Goal: Navigation & Orientation: Go to known website

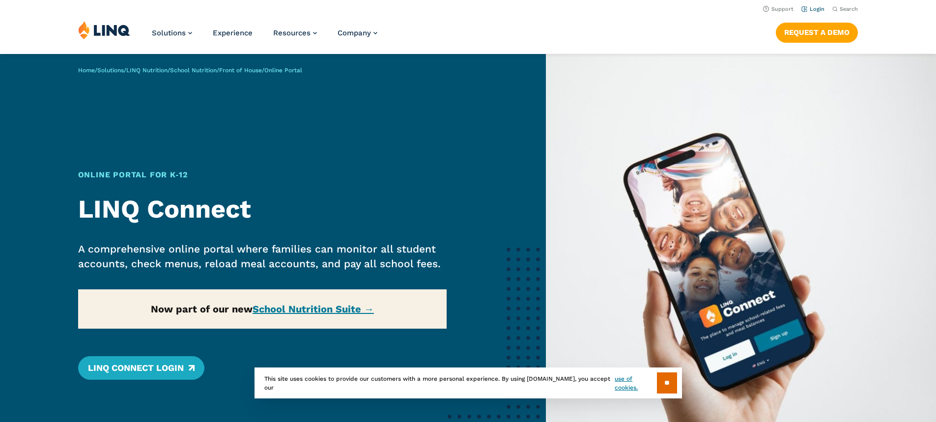
click at [810, 8] on link "Login" at bounding box center [812, 9] width 23 height 6
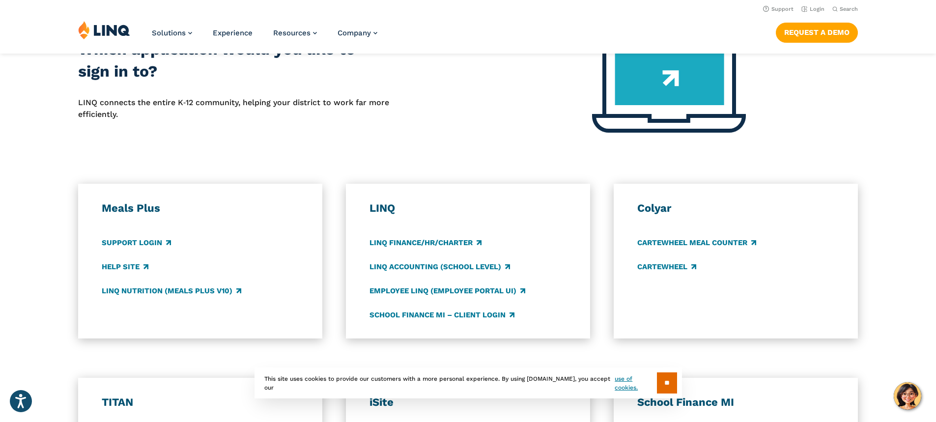
scroll to position [393, 0]
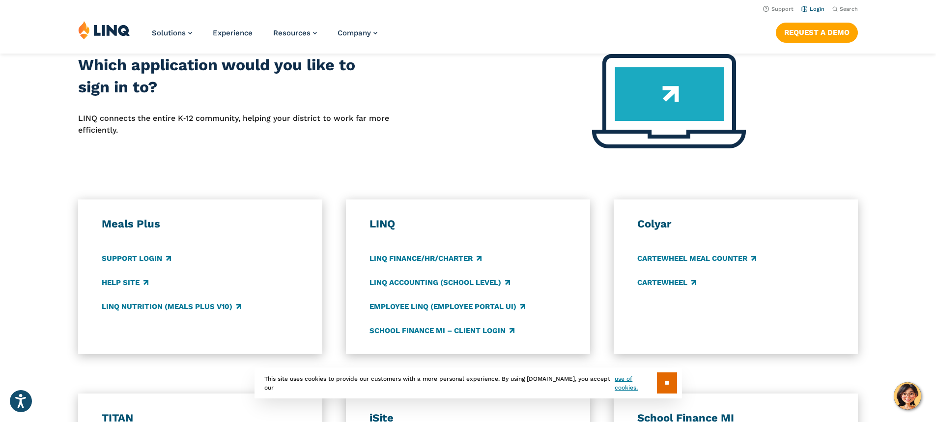
click at [801, 10] on link "Login" at bounding box center [812, 9] width 23 height 6
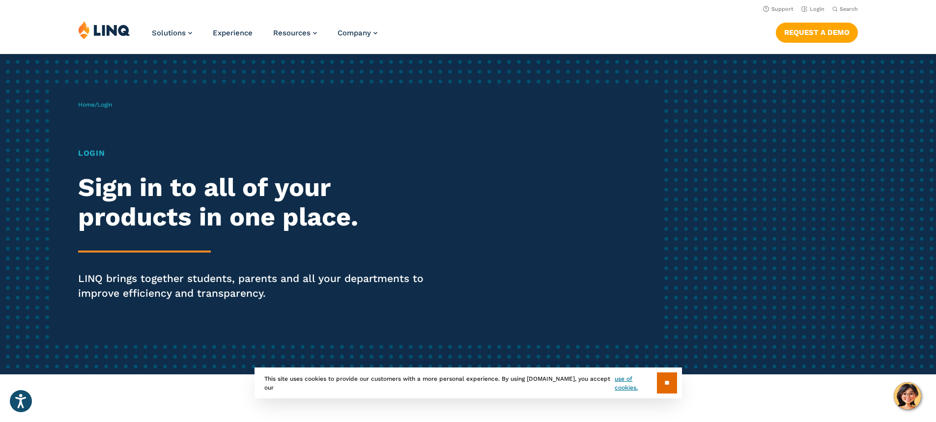
click at [99, 156] on h1 "Login" at bounding box center [258, 153] width 361 height 12
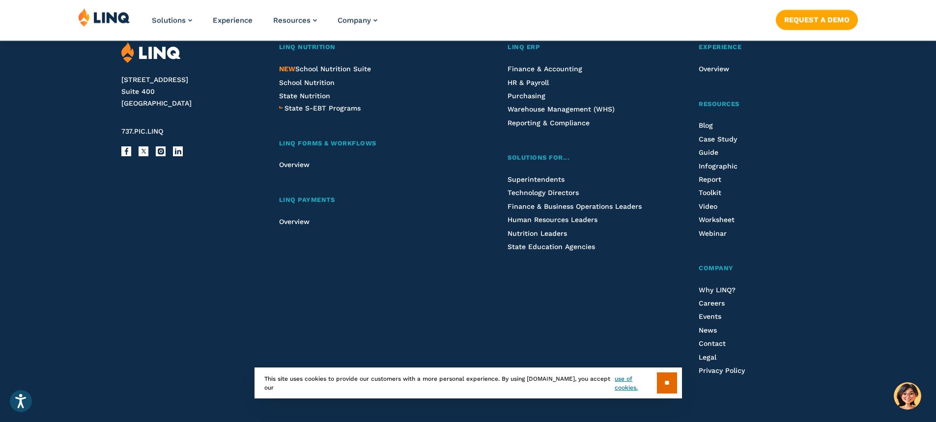
scroll to position [1081, 0]
